Goal: Navigation & Orientation: Find specific page/section

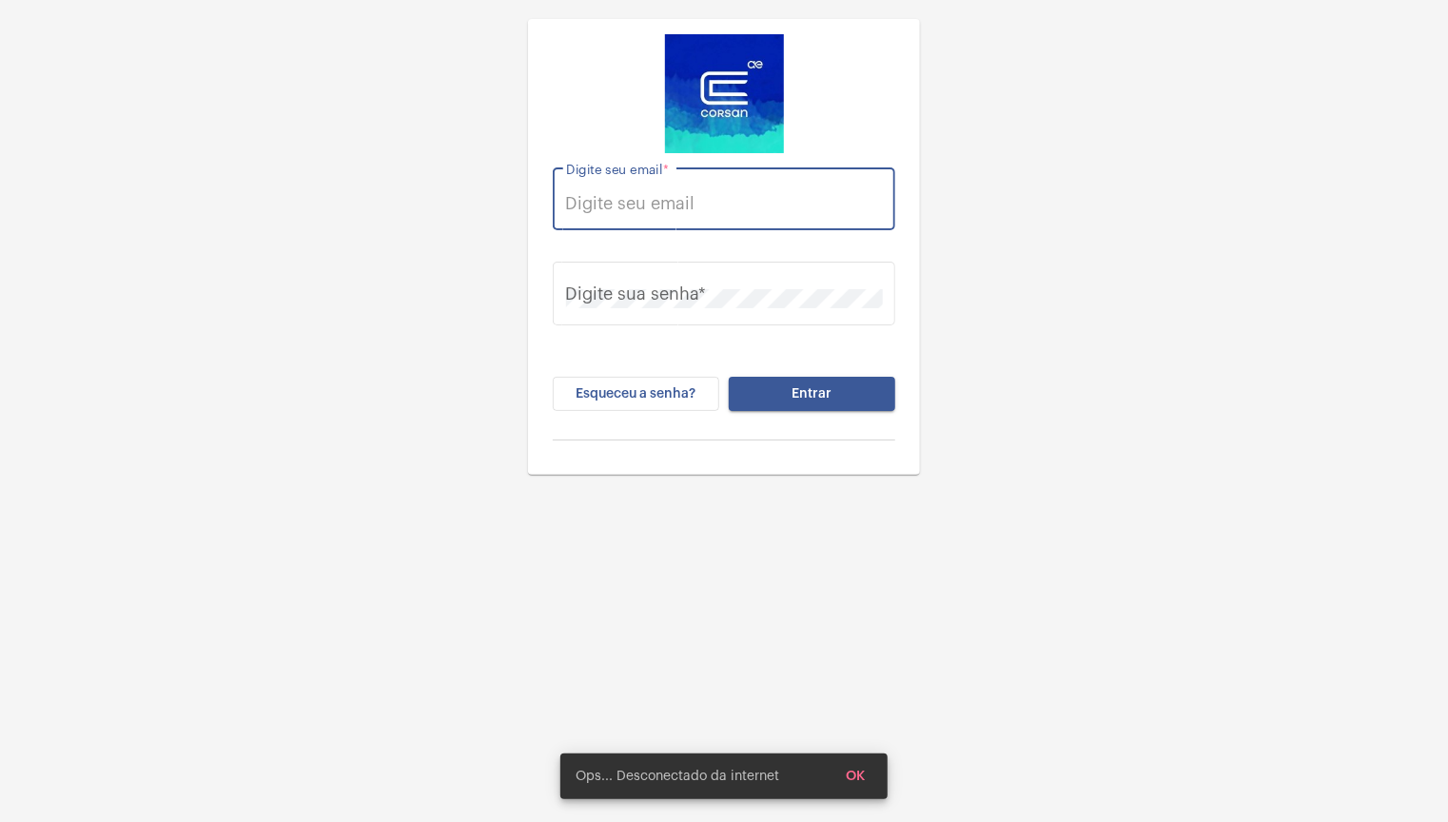
click at [649, 210] on input "Digite seu email *" at bounding box center [724, 203] width 317 height 19
type input "[EMAIL_ADDRESS][PERSON_NAME][DOMAIN_NAME]"
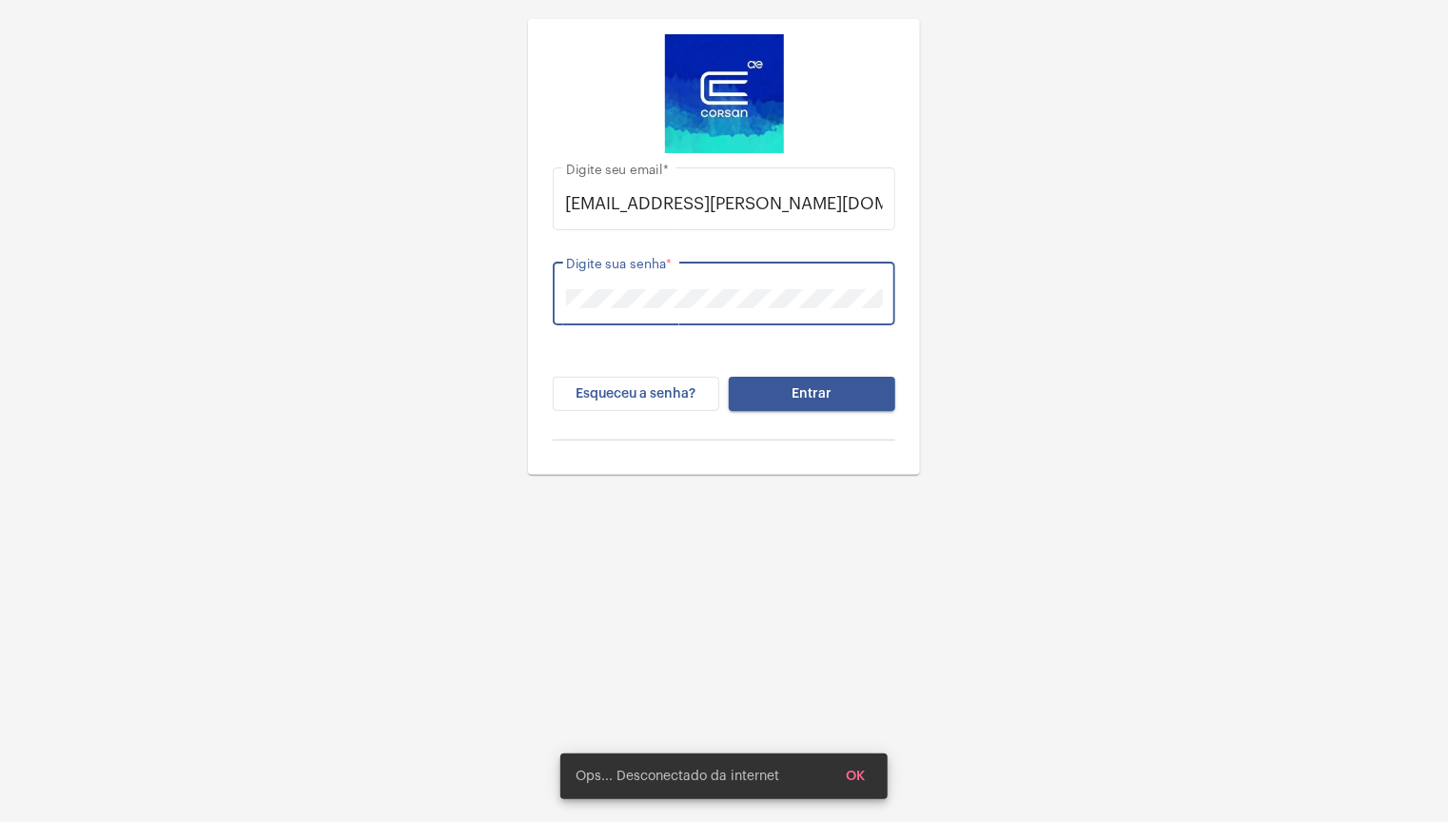
click at [729, 377] on button "Entrar" at bounding box center [812, 394] width 166 height 34
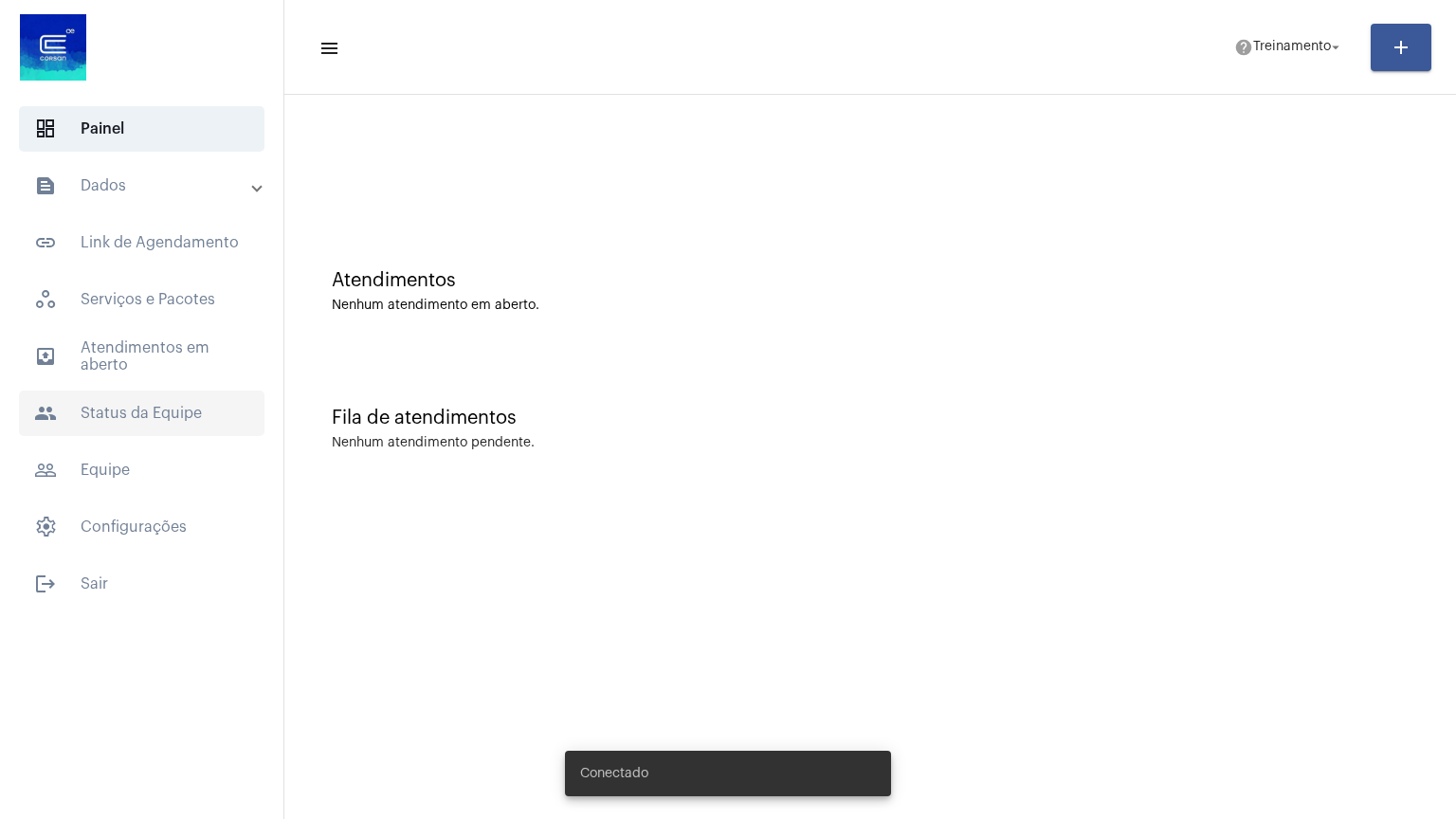
click at [104, 399] on span "people Status da Equipe" at bounding box center [142, 413] width 245 height 46
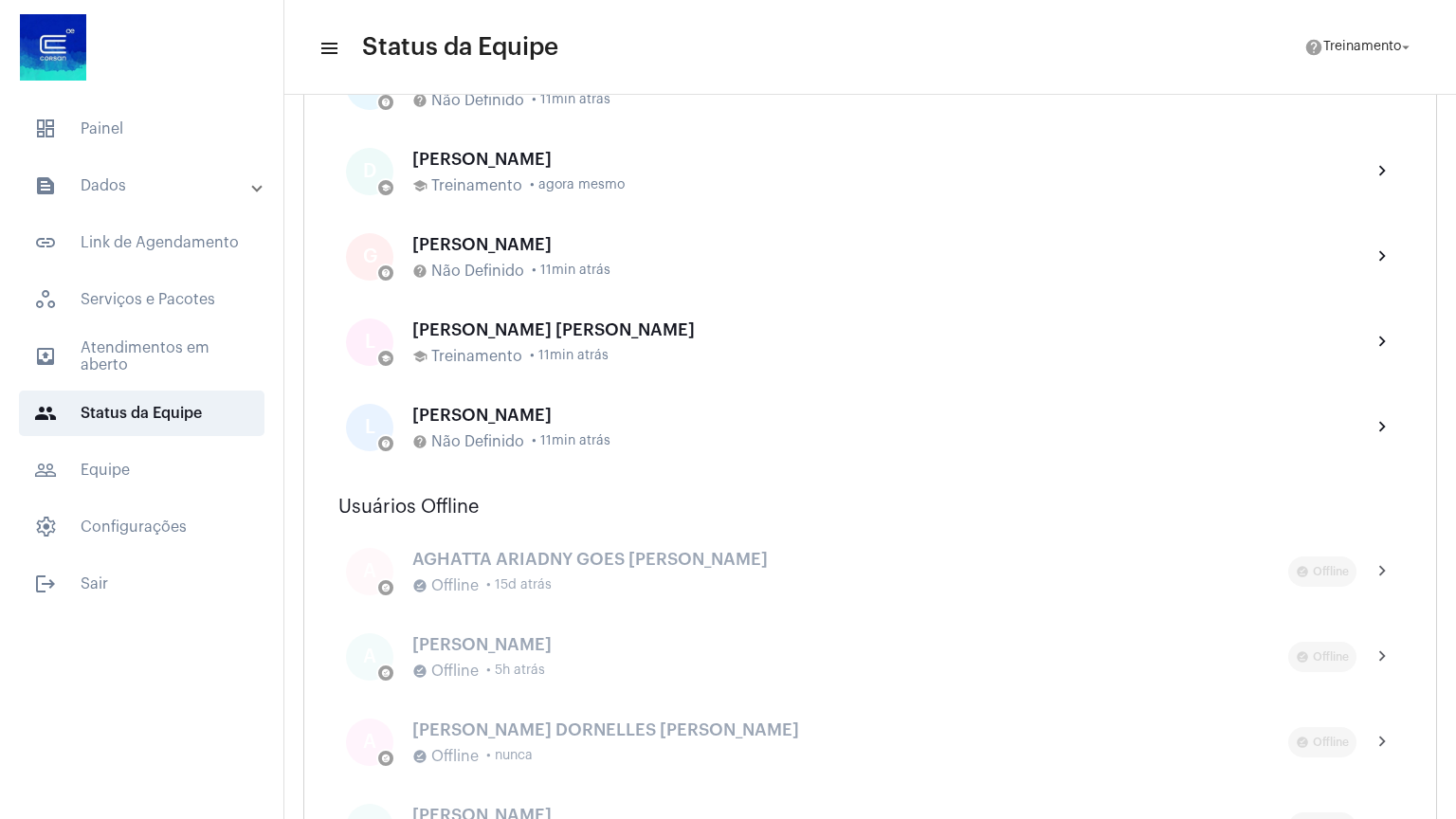
scroll to position [682, 0]
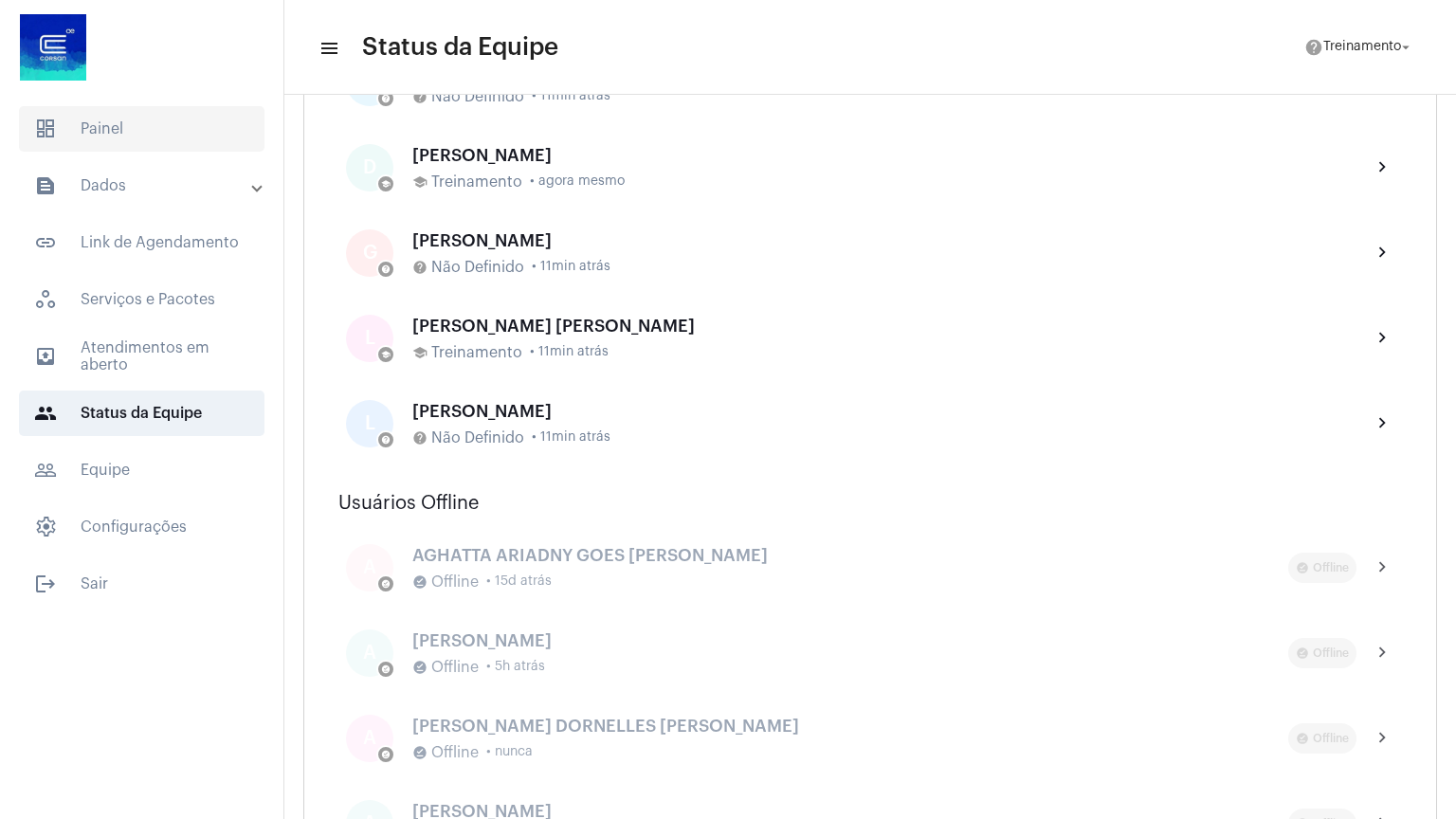
click at [119, 134] on span "dashboard Painel" at bounding box center [142, 130] width 245 height 46
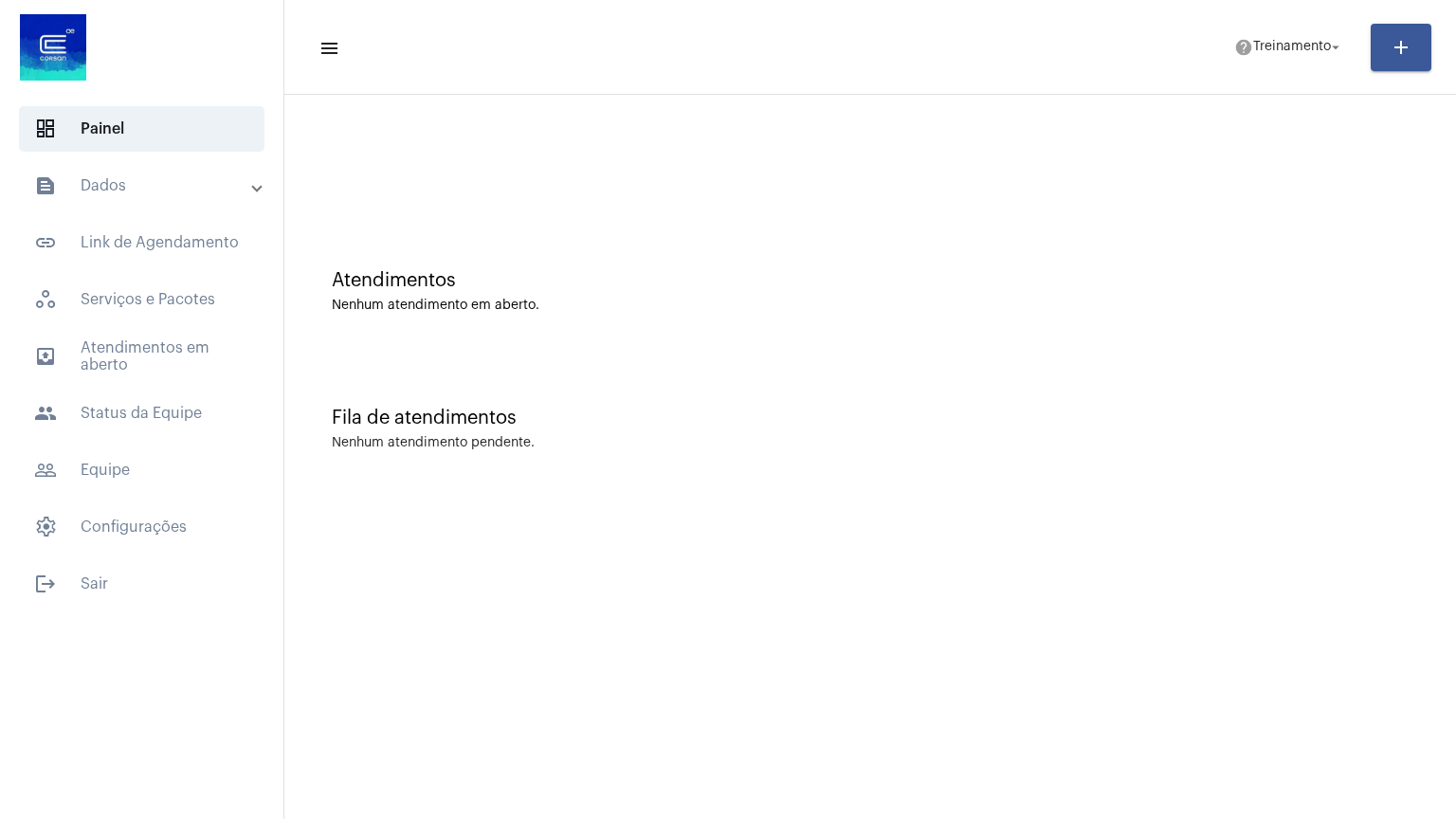
click at [105, 180] on mat-panel-title "text_snippet_outlined Dados" at bounding box center [144, 185] width 219 height 23
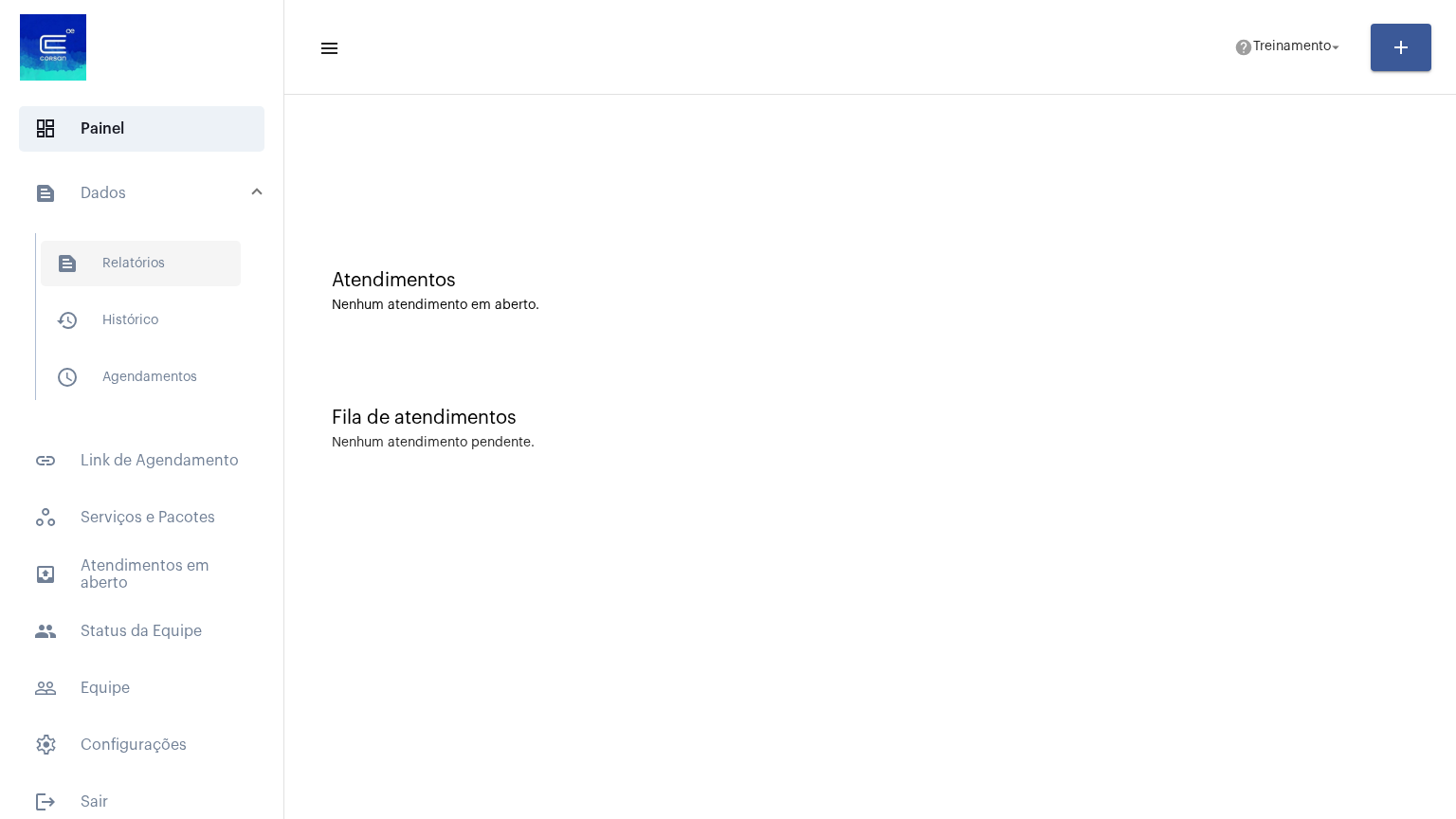
click at [170, 262] on span "text_snippet_outlined Relatórios" at bounding box center [141, 264] width 200 height 46
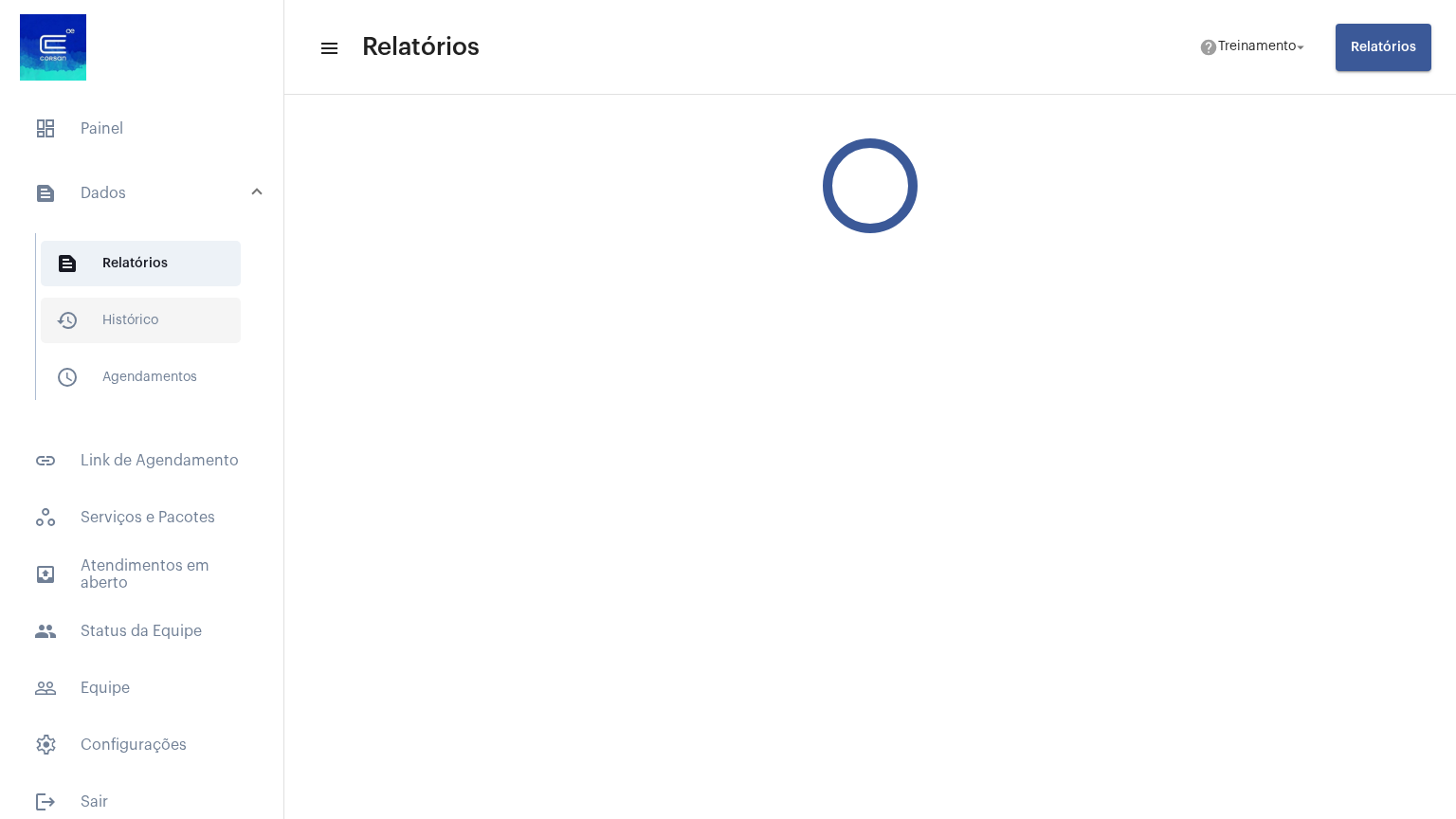
click at [136, 314] on span "history_outlined Histórico" at bounding box center [141, 321] width 200 height 46
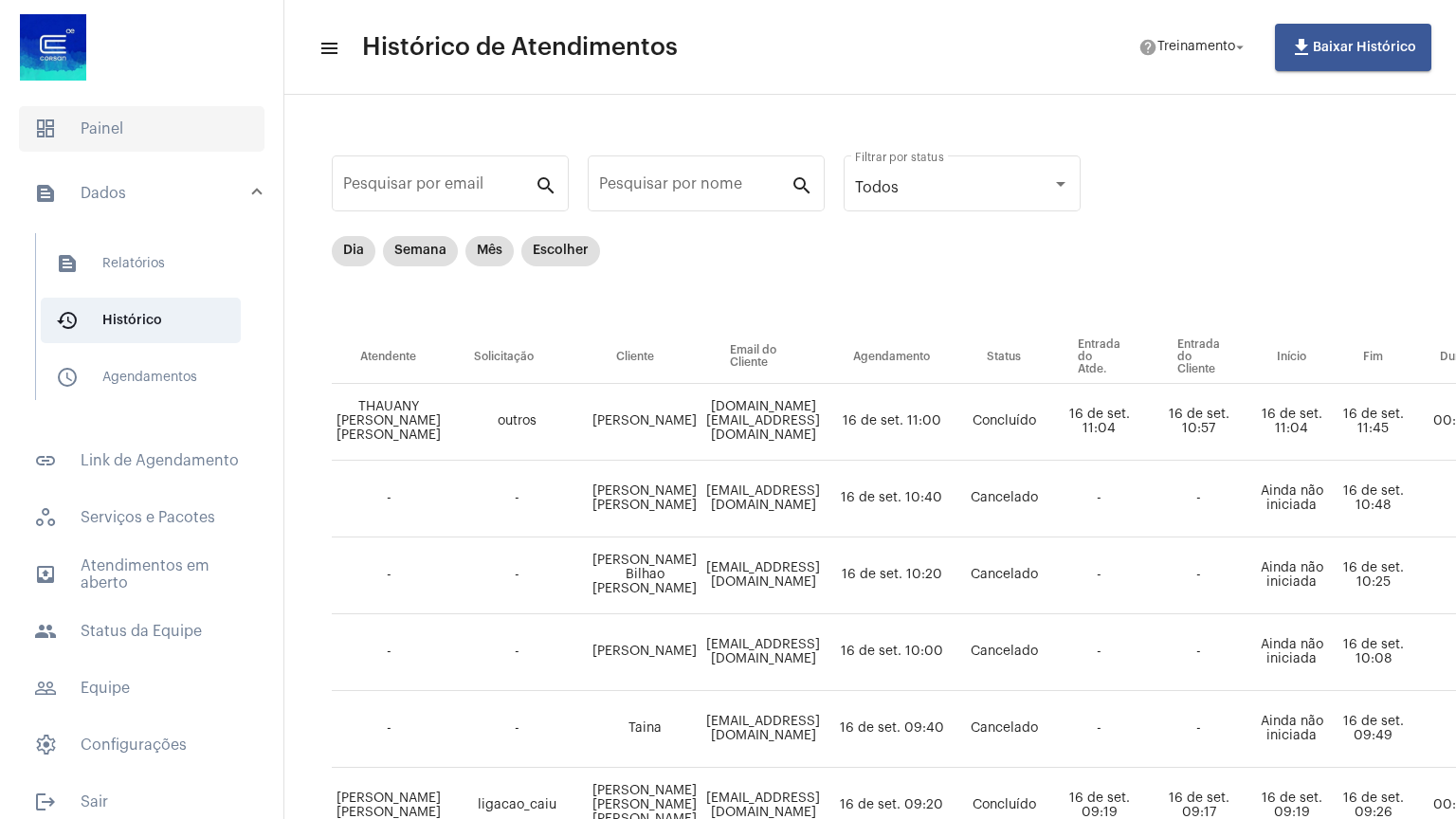
click at [110, 134] on span "dashboard Painel" at bounding box center [142, 130] width 245 height 46
